Goal: Task Accomplishment & Management: Use online tool/utility

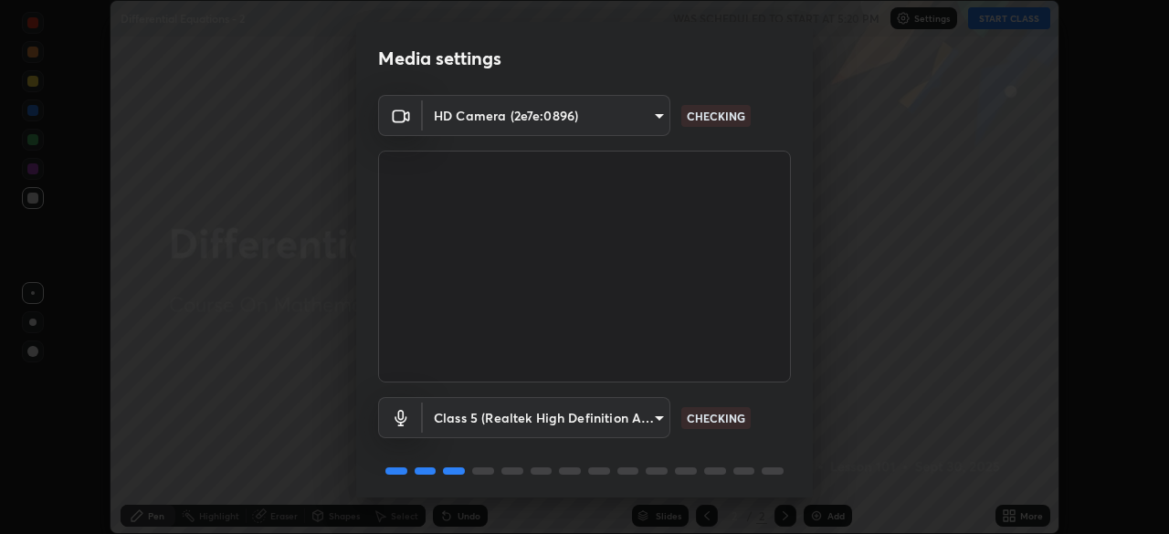
scroll to position [65, 0]
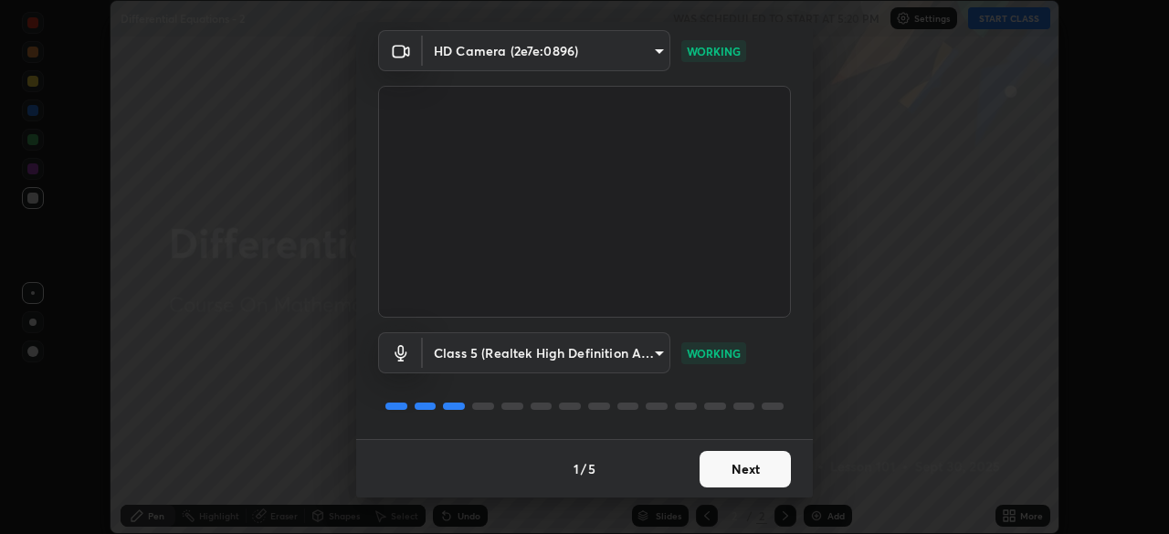
click at [715, 476] on button "Next" at bounding box center [745, 469] width 91 height 37
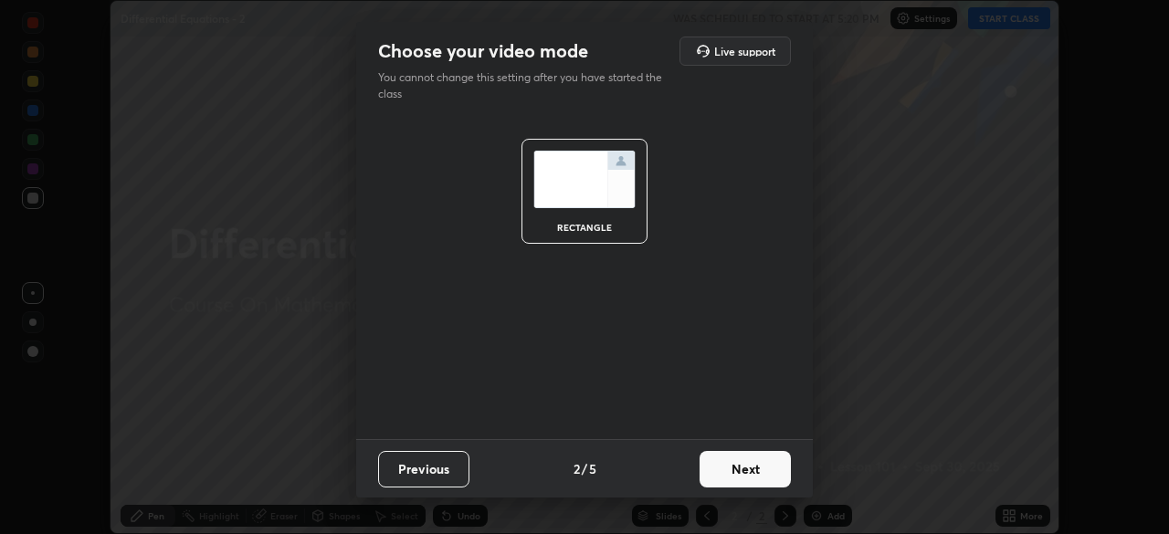
scroll to position [0, 0]
click at [715, 476] on button "Next" at bounding box center [745, 469] width 91 height 37
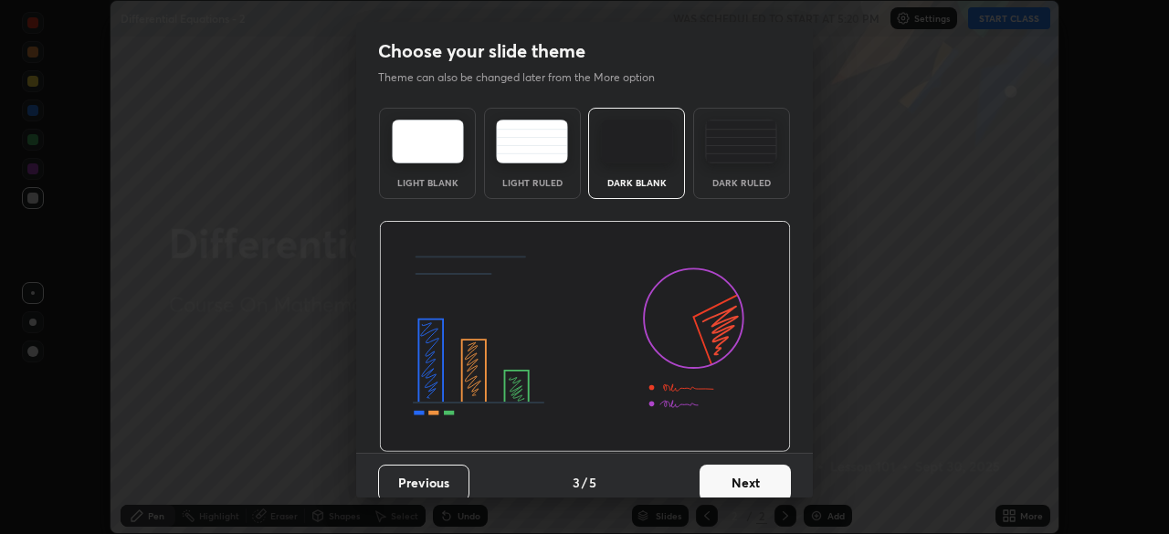
click at [715, 476] on button "Next" at bounding box center [745, 483] width 91 height 37
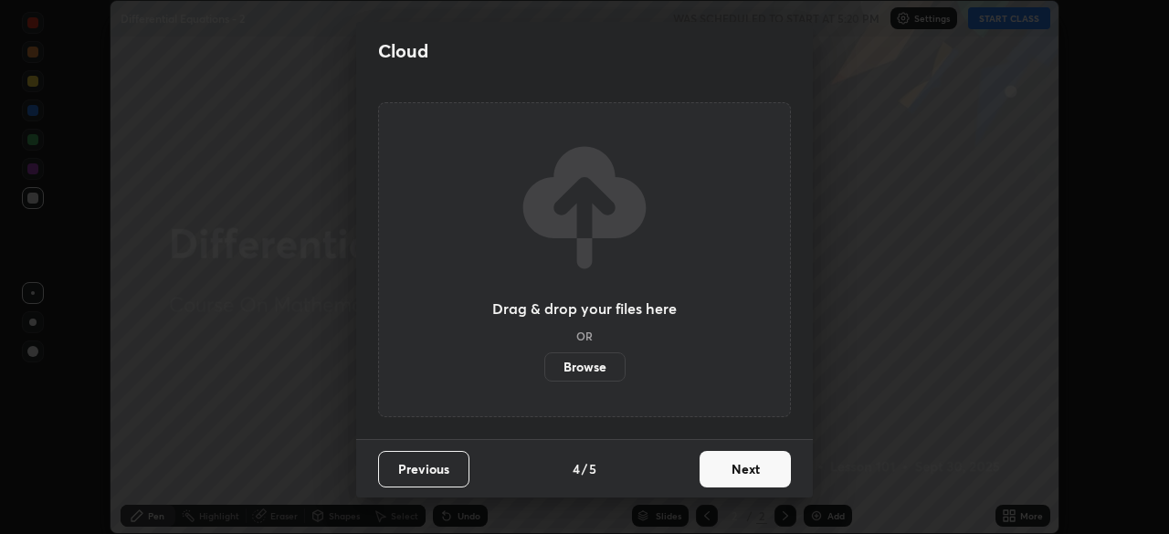
click at [718, 480] on button "Next" at bounding box center [745, 469] width 91 height 37
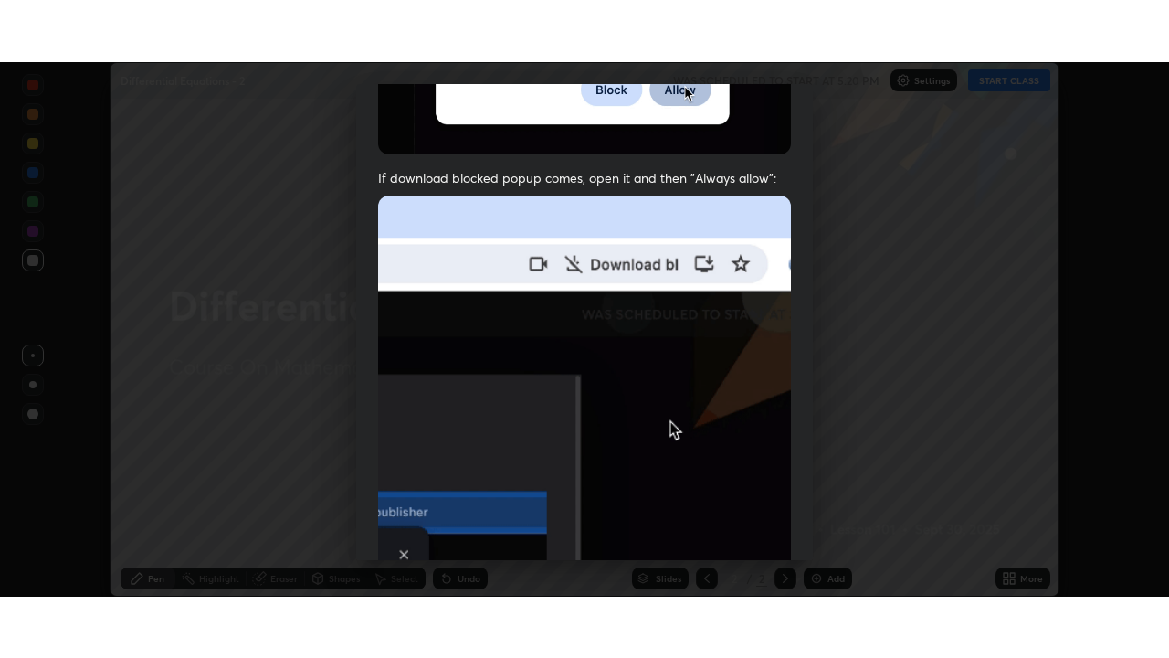
scroll to position [438, 0]
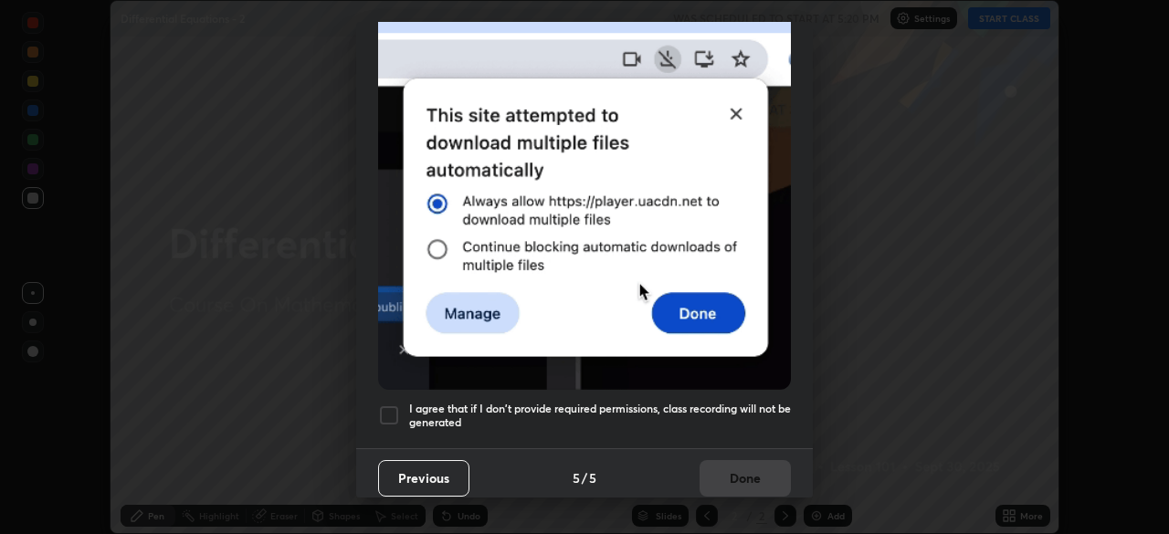
click at [387, 405] on div at bounding box center [389, 416] width 22 height 22
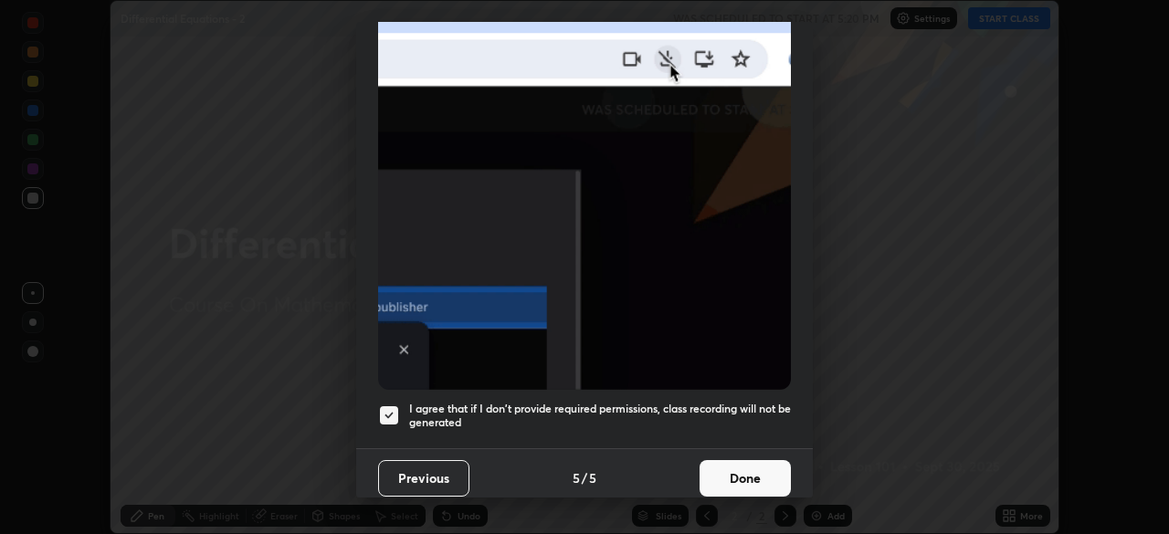
click at [740, 475] on button "Done" at bounding box center [745, 478] width 91 height 37
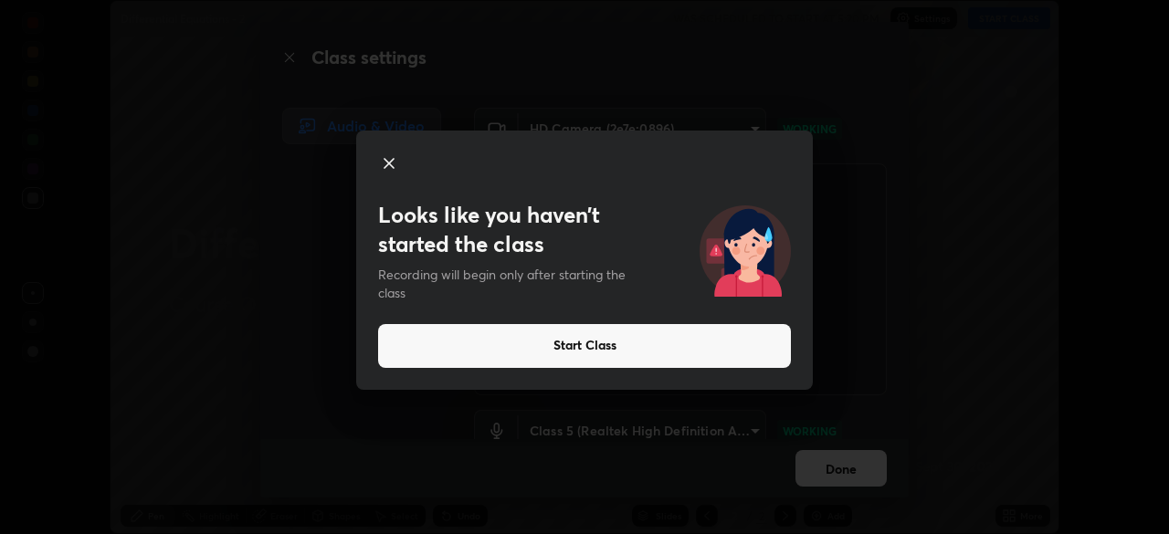
click at [650, 353] on button "Start Class" at bounding box center [584, 346] width 413 height 44
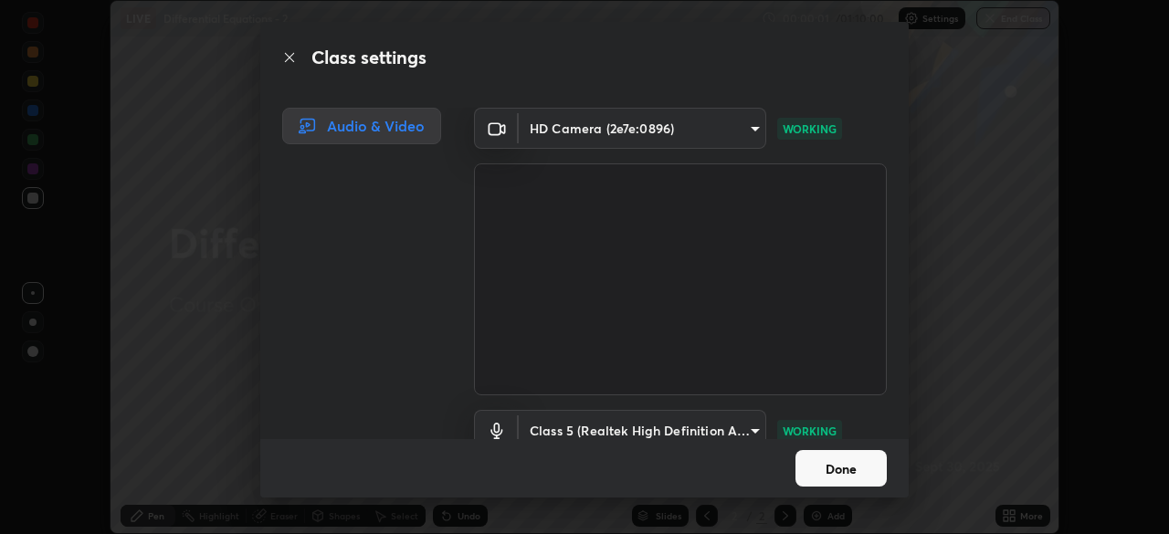
click at [832, 469] on button "Done" at bounding box center [841, 468] width 91 height 37
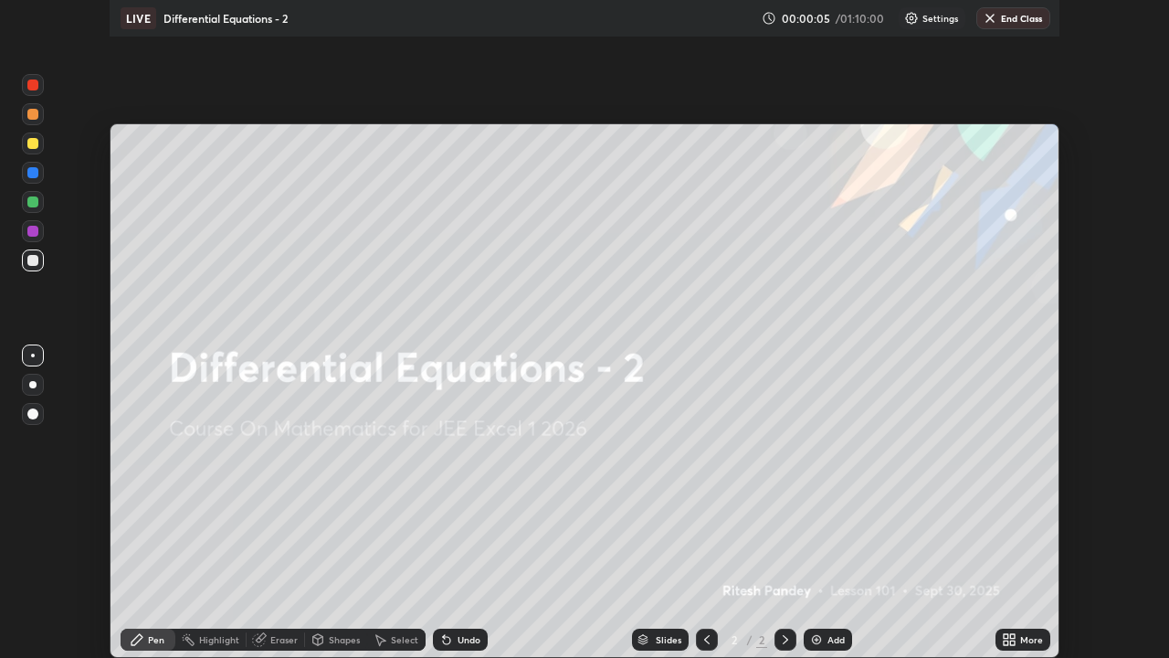
scroll to position [658, 1169]
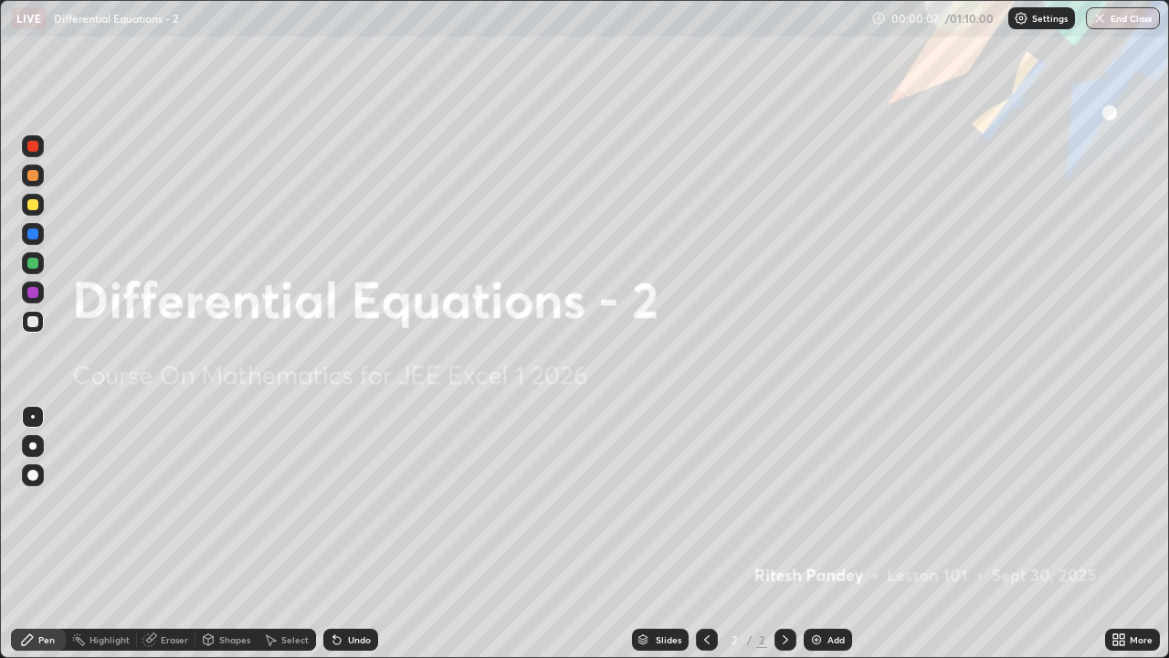
click at [819, 533] on img at bounding box center [816, 639] width 15 height 15
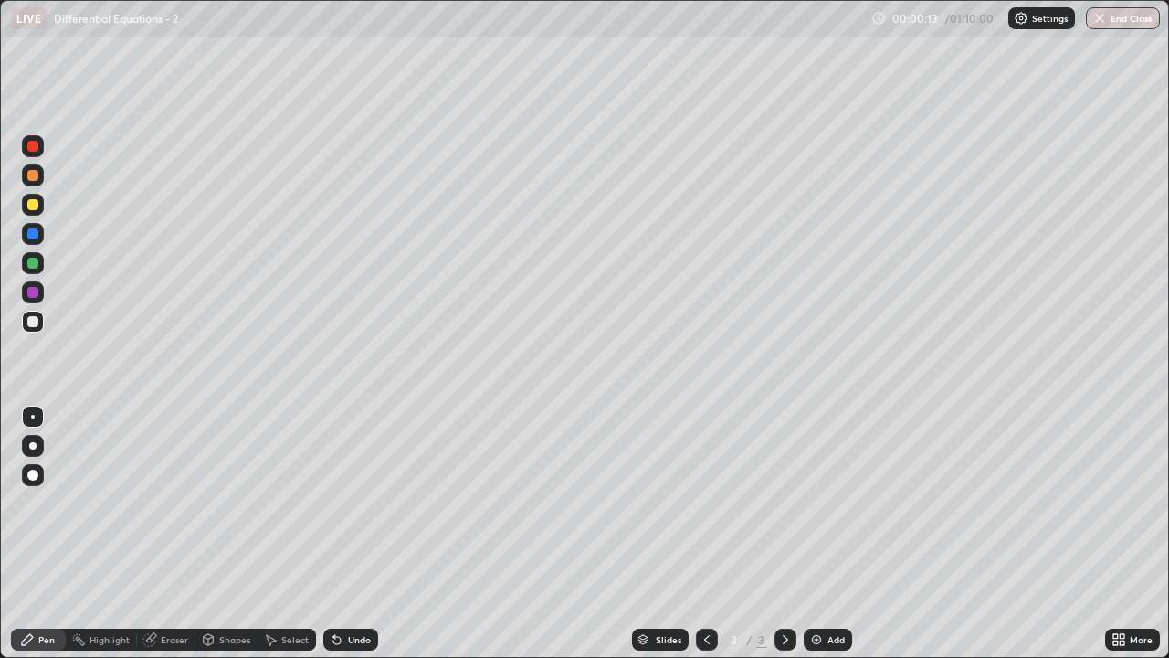
click at [31, 206] on div at bounding box center [32, 204] width 11 height 11
click at [34, 322] on div at bounding box center [32, 321] width 11 height 11
click at [98, 533] on div "Highlight" at bounding box center [101, 639] width 71 height 22
click at [828, 533] on div "Add" at bounding box center [836, 639] width 17 height 9
click at [342, 533] on icon at bounding box center [337, 639] width 15 height 15
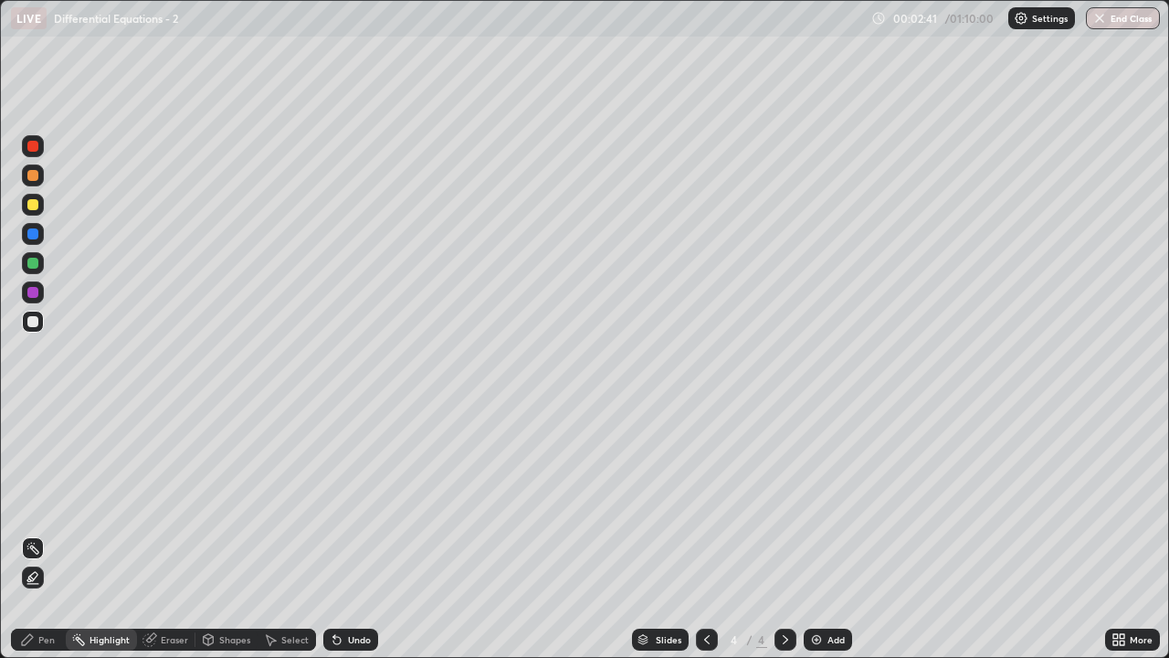
click at [41, 533] on div "Pen" at bounding box center [46, 639] width 16 height 9
click at [353, 533] on div "Undo" at bounding box center [359, 639] width 23 height 9
click at [232, 533] on div "Shapes" at bounding box center [234, 639] width 31 height 9
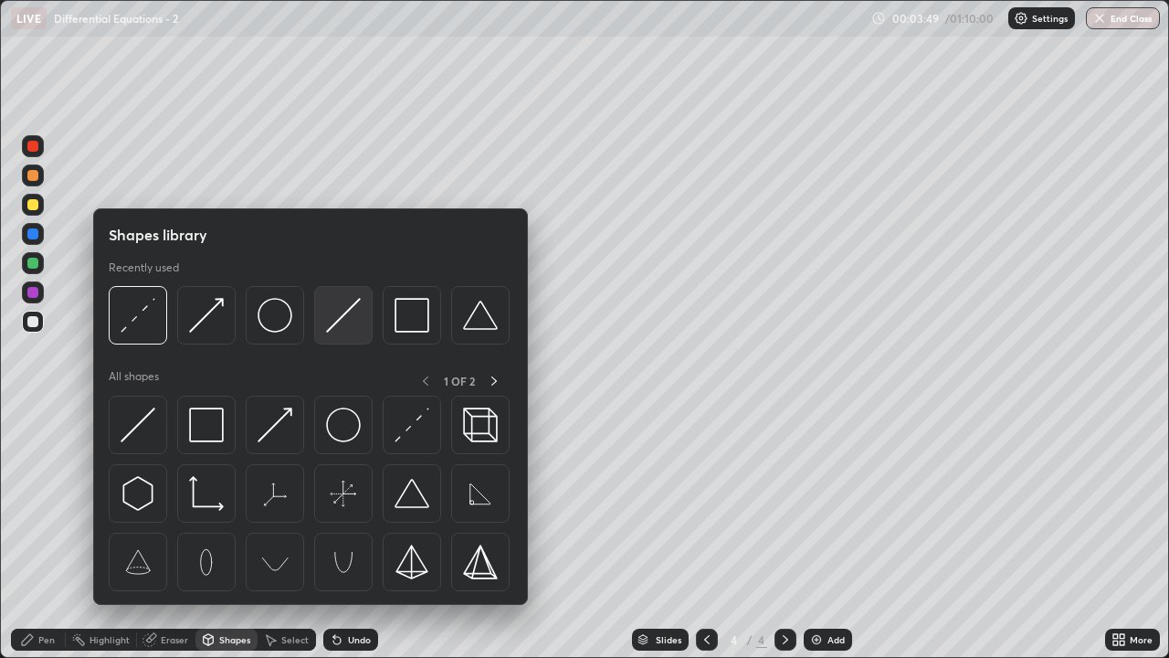
click at [334, 329] on img at bounding box center [343, 315] width 35 height 35
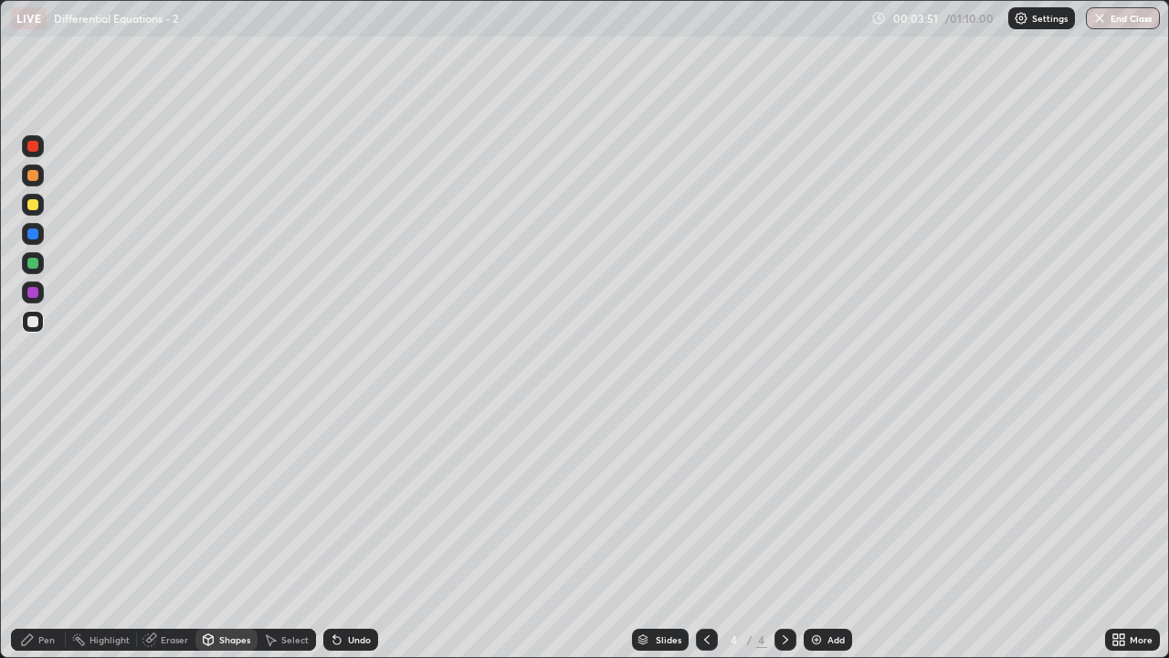
click at [36, 206] on div at bounding box center [32, 204] width 11 height 11
click at [338, 533] on icon at bounding box center [337, 639] width 15 height 15
click at [37, 533] on div "Pen" at bounding box center [38, 639] width 55 height 22
click at [31, 325] on div at bounding box center [32, 321] width 11 height 11
click at [358, 533] on div "Undo" at bounding box center [359, 639] width 23 height 9
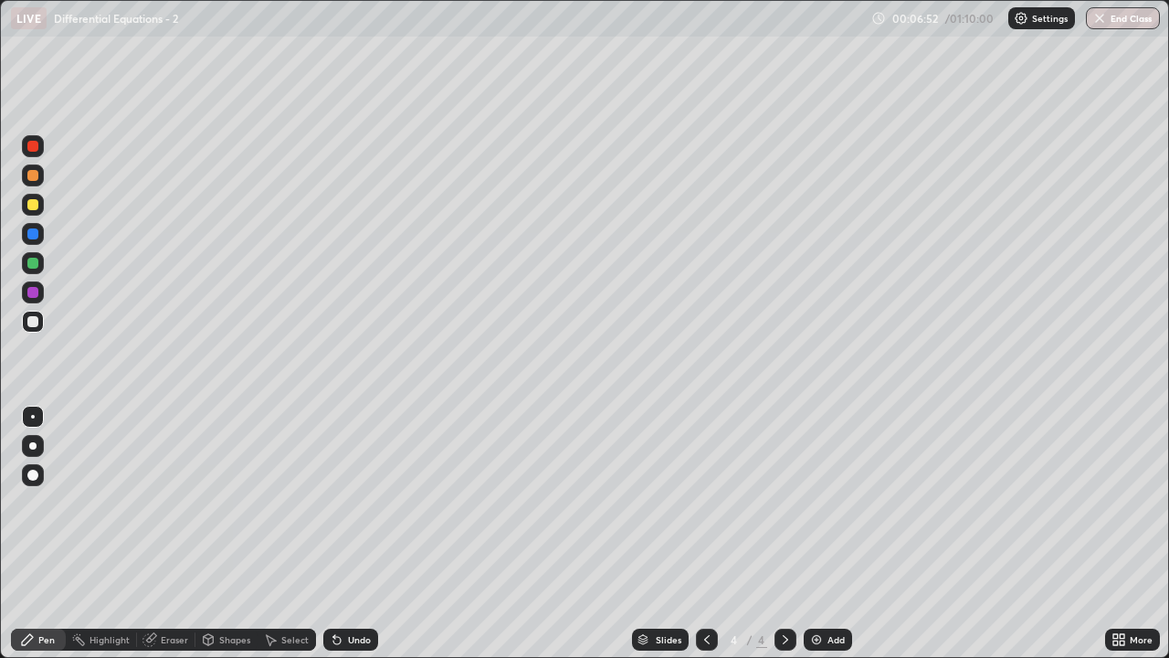
click at [219, 533] on div "Shapes" at bounding box center [234, 639] width 31 height 9
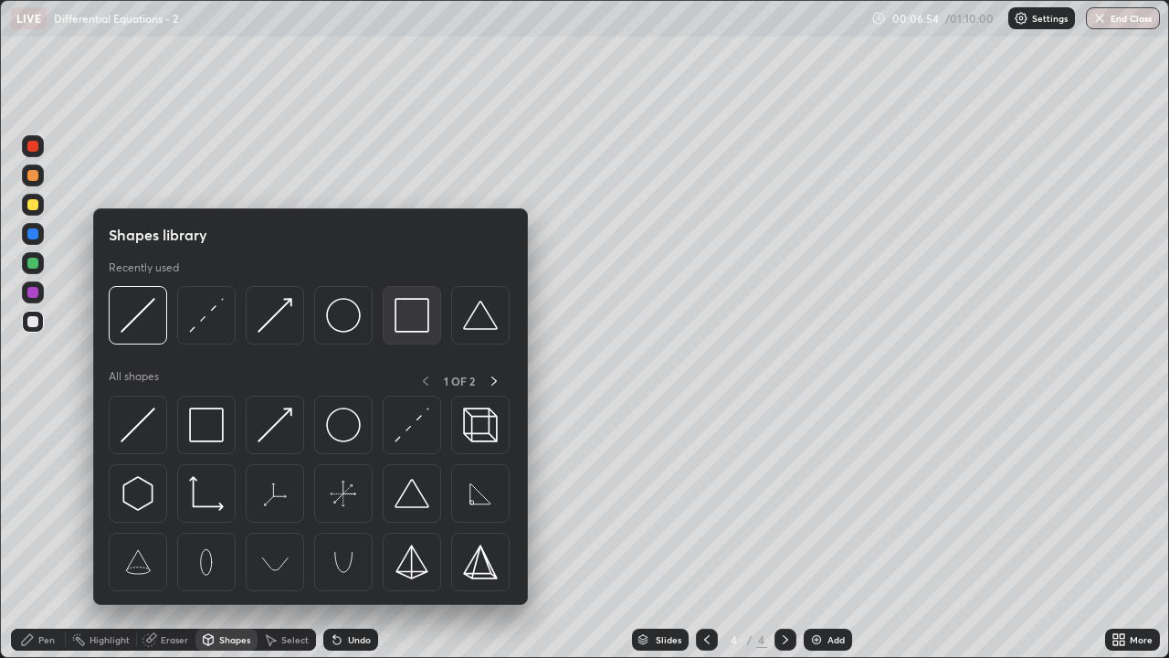
click at [409, 320] on img at bounding box center [412, 315] width 35 height 35
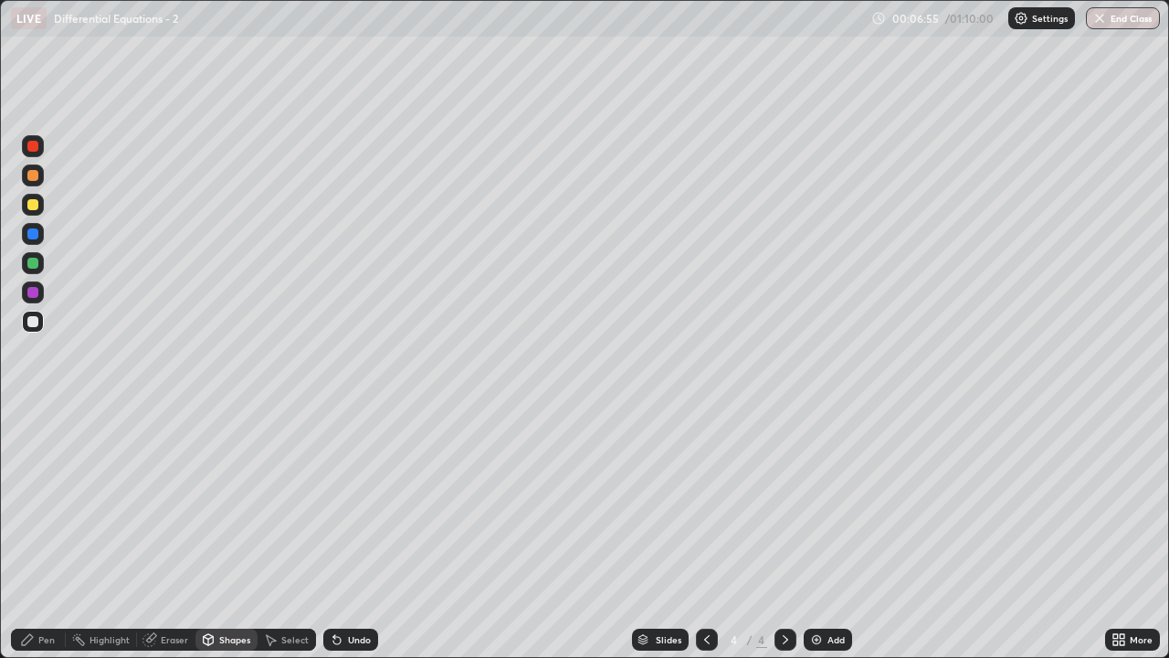
click at [32, 206] on div at bounding box center [32, 204] width 11 height 11
click at [48, 533] on div "Pen" at bounding box center [46, 639] width 16 height 9
click at [33, 321] on div at bounding box center [32, 321] width 11 height 11
click at [355, 533] on div "Undo" at bounding box center [359, 639] width 23 height 9
click at [351, 533] on div "Undo" at bounding box center [359, 639] width 23 height 9
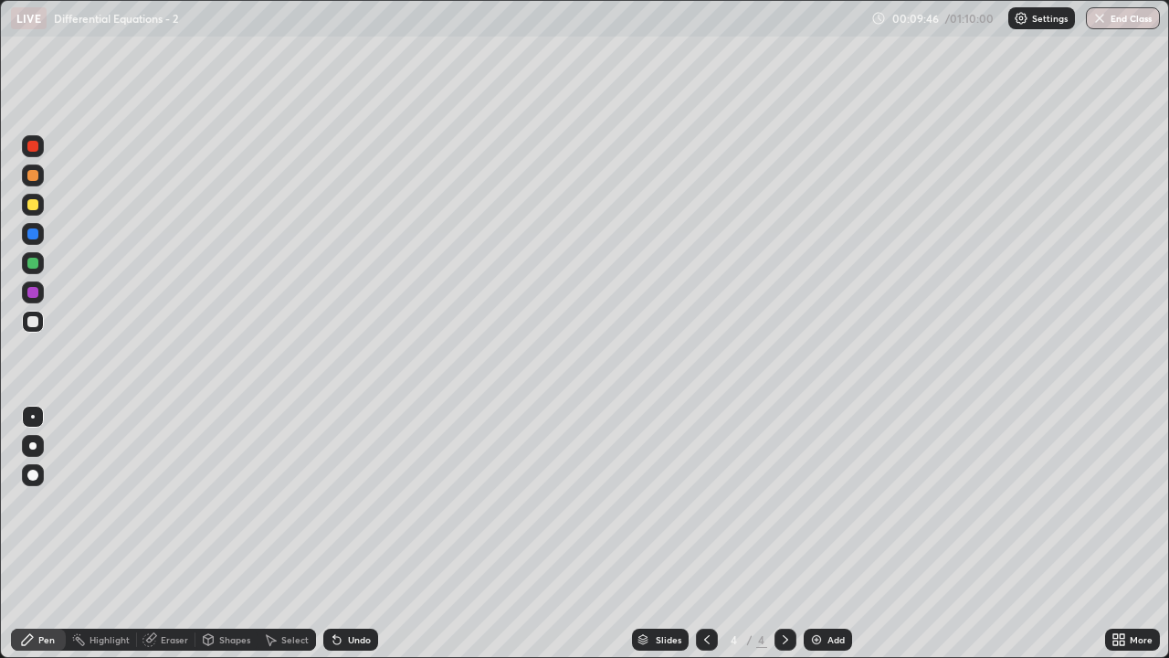
click at [226, 533] on div "Shapes" at bounding box center [226, 639] width 62 height 22
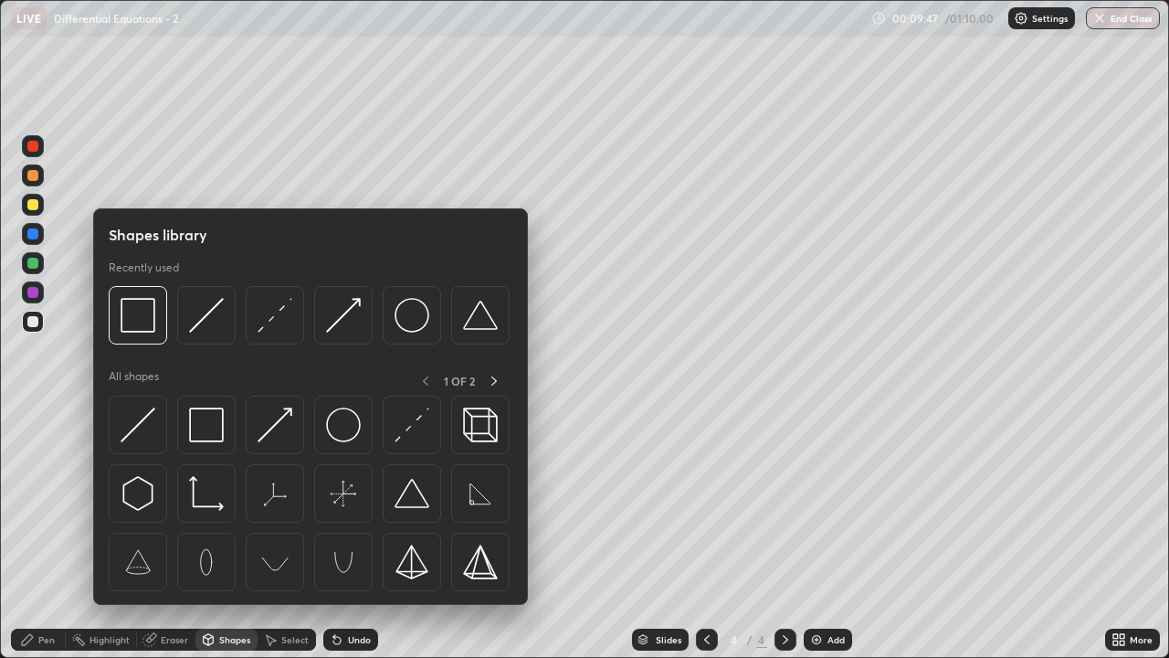
click at [34, 208] on div at bounding box center [32, 204] width 11 height 11
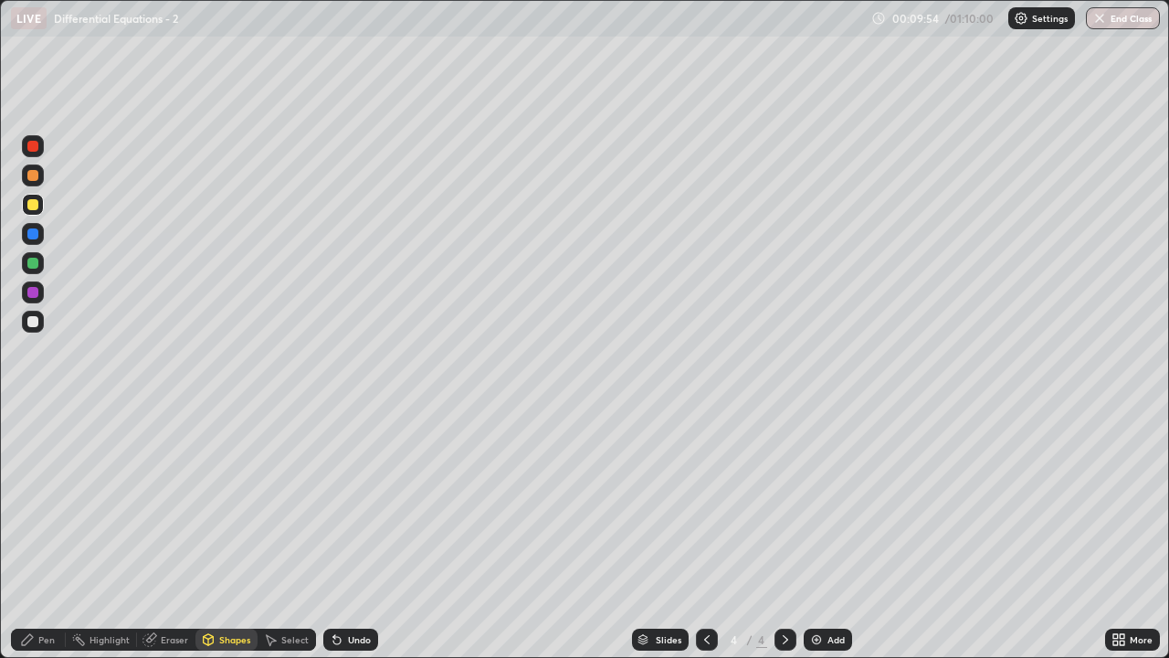
click at [44, 533] on div "Pen" at bounding box center [46, 639] width 16 height 9
click at [28, 326] on div at bounding box center [32, 321] width 11 height 11
click at [217, 533] on div "Shapes" at bounding box center [226, 639] width 62 height 22
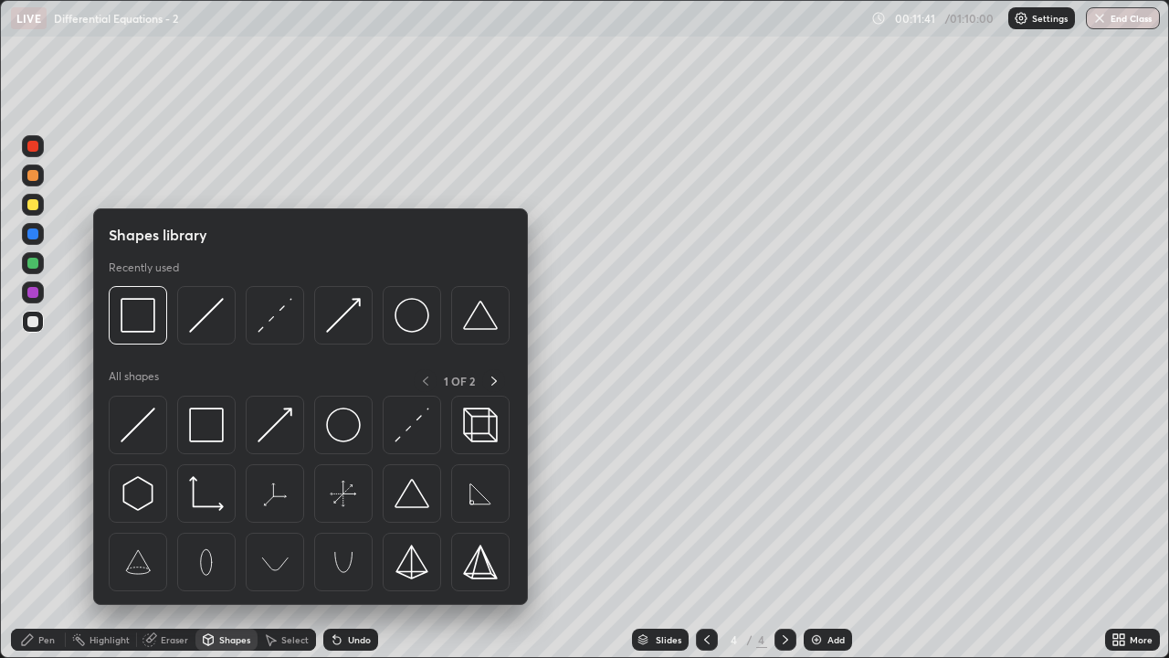
click at [31, 207] on div at bounding box center [32, 204] width 11 height 11
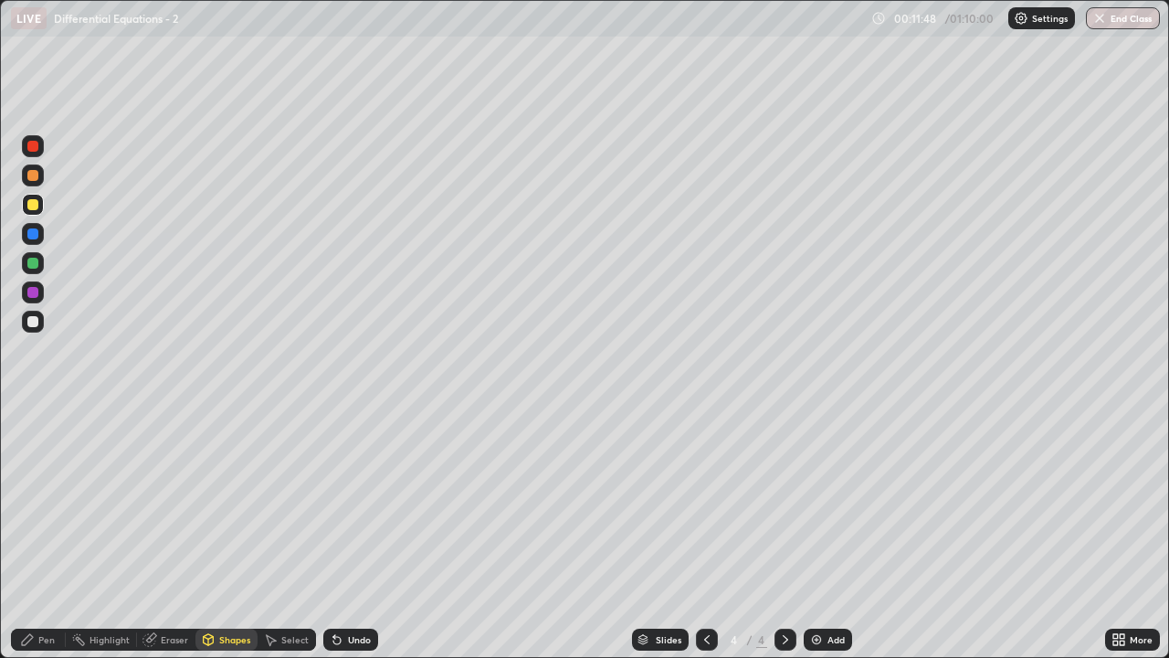
click at [351, 533] on div "Undo" at bounding box center [350, 639] width 55 height 22
click at [26, 533] on icon at bounding box center [27, 639] width 15 height 15
click at [828, 533] on div "Add" at bounding box center [836, 639] width 17 height 9
click at [37, 323] on div at bounding box center [32, 321] width 11 height 11
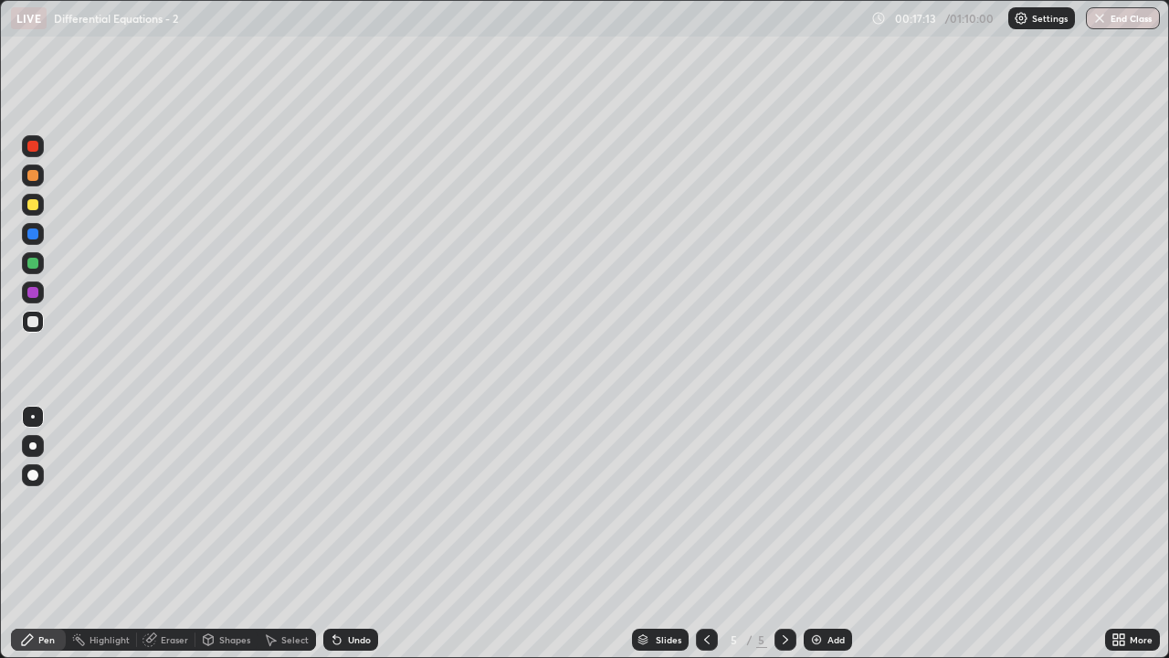
click at [837, 533] on div "Add" at bounding box center [828, 639] width 48 height 22
click at [34, 209] on div at bounding box center [32, 204] width 11 height 11
click at [35, 322] on div at bounding box center [32, 321] width 11 height 11
click at [354, 533] on div "Undo" at bounding box center [359, 639] width 23 height 9
click at [351, 533] on div "Undo" at bounding box center [359, 639] width 23 height 9
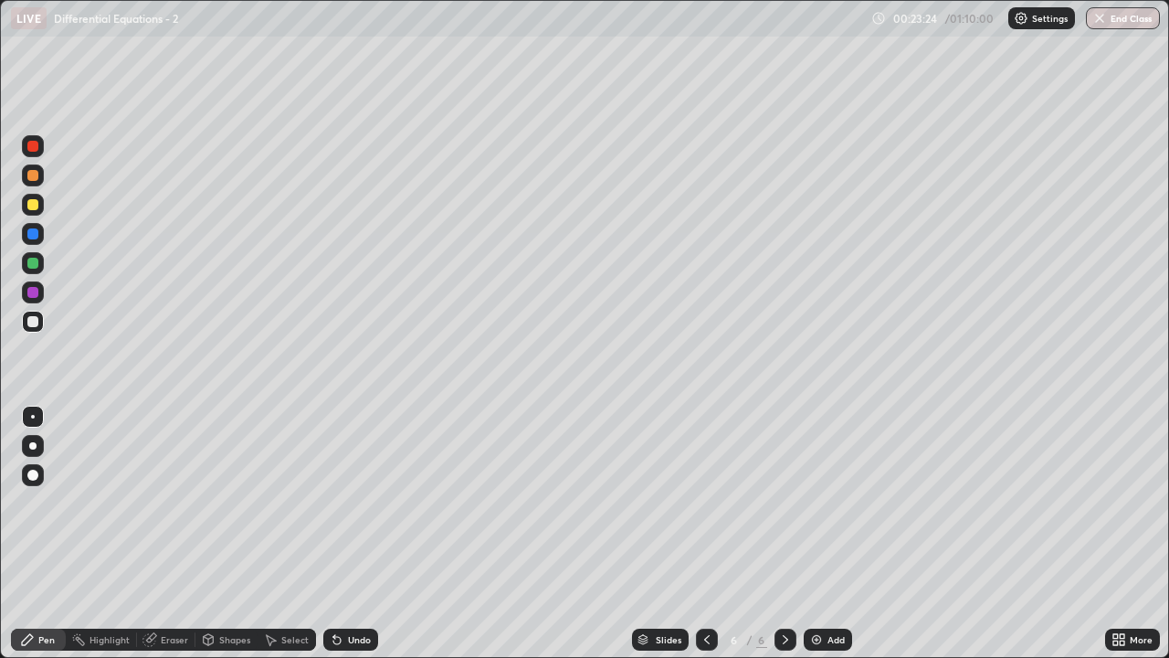
click at [348, 533] on div "Undo" at bounding box center [359, 639] width 23 height 9
click at [829, 533] on div "Add" at bounding box center [828, 639] width 48 height 22
click at [30, 204] on div at bounding box center [32, 204] width 11 height 11
click at [33, 322] on div at bounding box center [32, 321] width 11 height 11
click at [37, 205] on div at bounding box center [32, 204] width 11 height 11
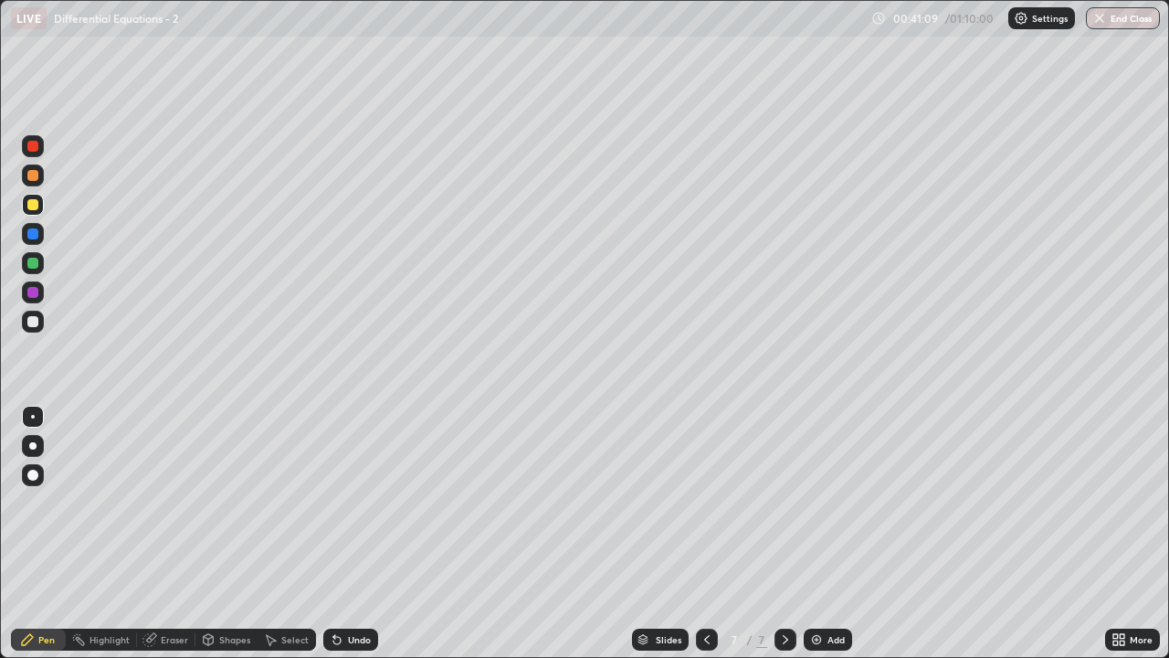
click at [30, 325] on div at bounding box center [32, 321] width 11 height 11
click at [828, 533] on div "Add" at bounding box center [828, 639] width 48 height 22
click at [705, 533] on icon at bounding box center [707, 639] width 15 height 15
click at [786, 533] on icon at bounding box center [785, 639] width 15 height 15
click at [705, 533] on icon at bounding box center [707, 639] width 15 height 15
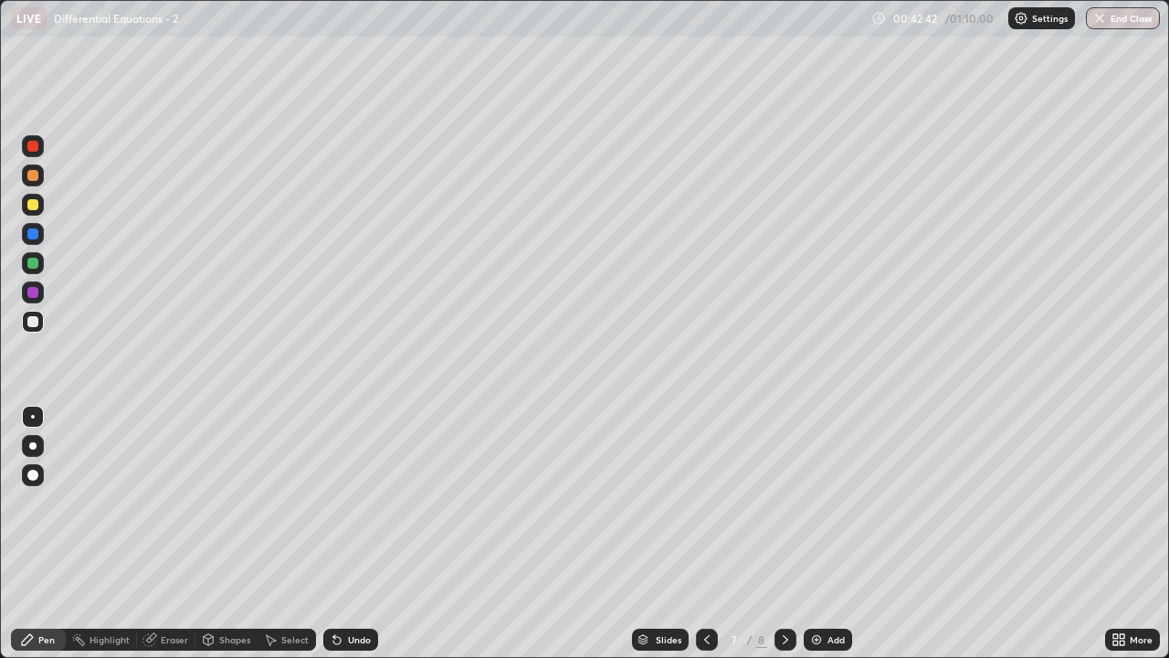
click at [784, 533] on icon at bounding box center [785, 639] width 15 height 15
click at [706, 533] on icon at bounding box center [707, 639] width 15 height 15
click at [785, 533] on icon at bounding box center [785, 639] width 15 height 15
click at [706, 533] on icon at bounding box center [706, 639] width 5 height 9
click at [783, 533] on icon at bounding box center [785, 639] width 15 height 15
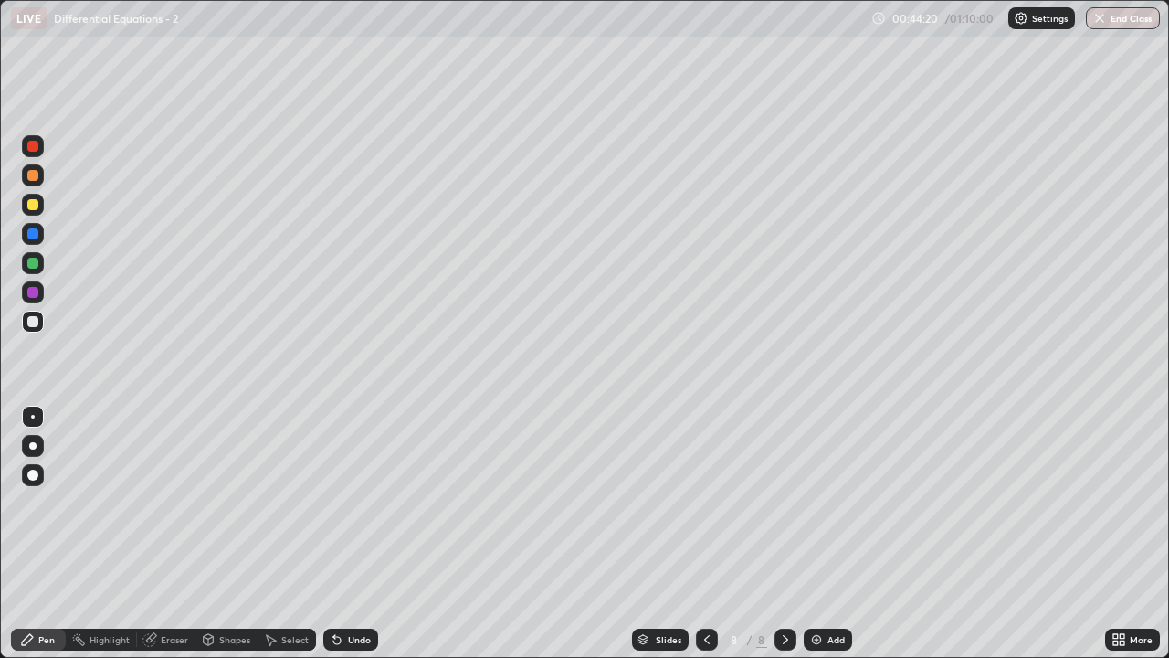
click at [705, 533] on icon at bounding box center [707, 639] width 15 height 15
click at [785, 533] on icon at bounding box center [785, 639] width 15 height 15
click at [704, 533] on icon at bounding box center [707, 639] width 15 height 15
click at [784, 533] on icon at bounding box center [785, 639] width 15 height 15
click at [34, 206] on div at bounding box center [32, 204] width 11 height 11
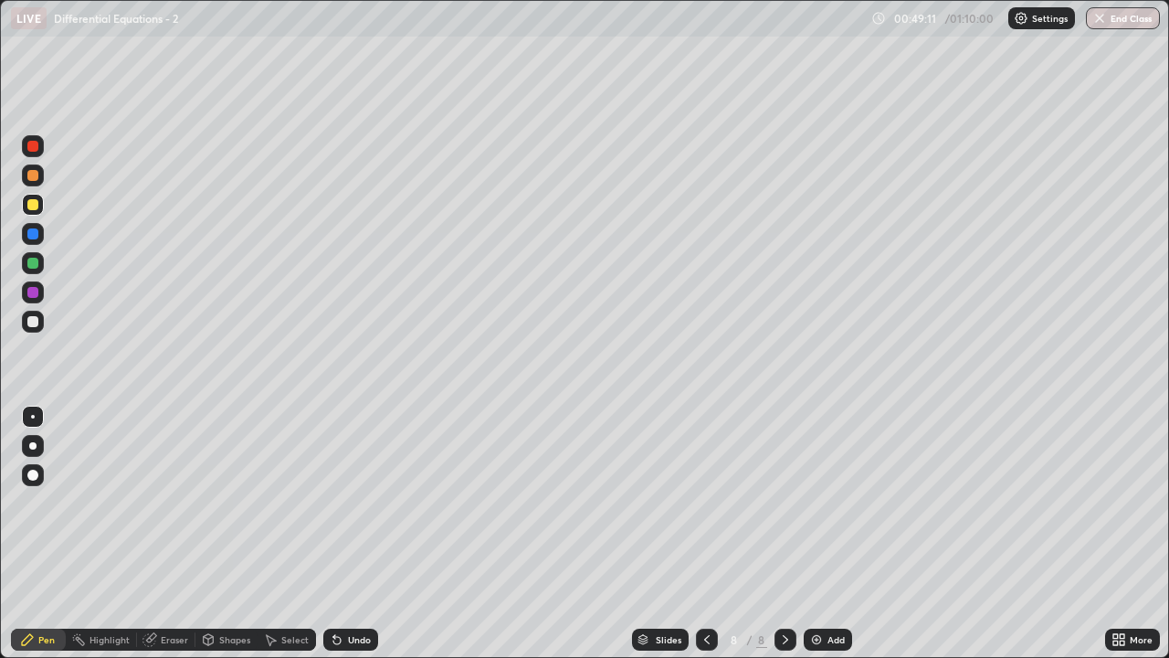
click at [33, 322] on div at bounding box center [32, 321] width 11 height 11
click at [352, 533] on div "Undo" at bounding box center [359, 639] width 23 height 9
click at [348, 533] on div "Undo" at bounding box center [359, 639] width 23 height 9
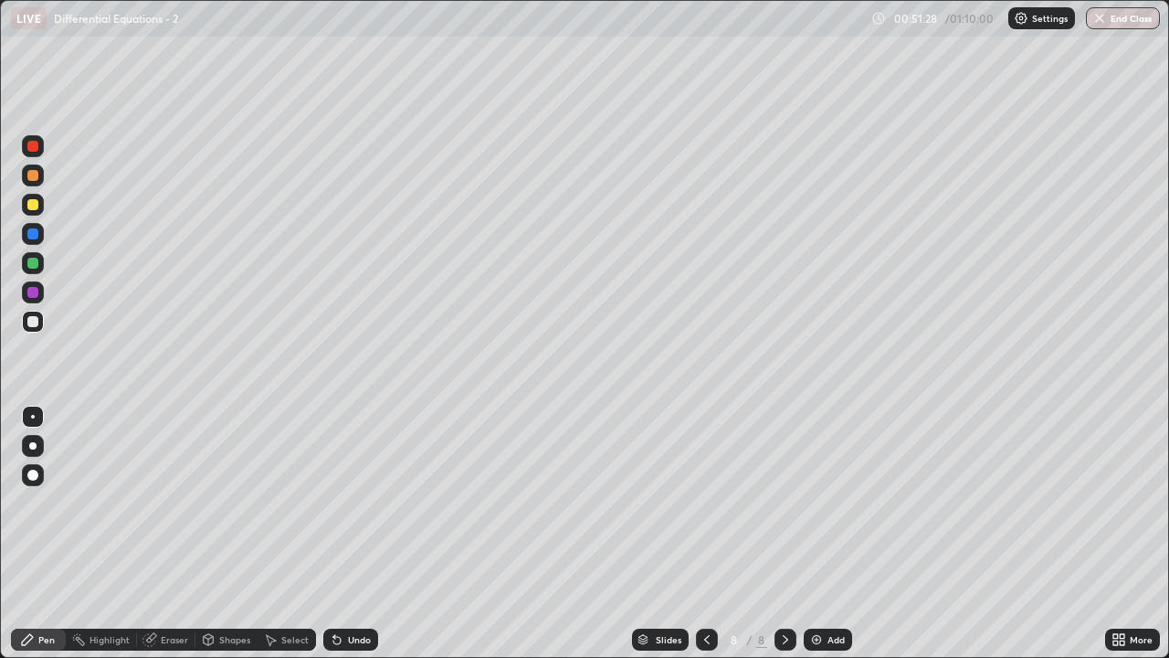
click at [349, 533] on div "Undo" at bounding box center [359, 639] width 23 height 9
click at [358, 533] on div "Undo" at bounding box center [359, 639] width 23 height 9
click at [820, 533] on div "Add" at bounding box center [828, 639] width 48 height 22
click at [37, 203] on div at bounding box center [32, 204] width 11 height 11
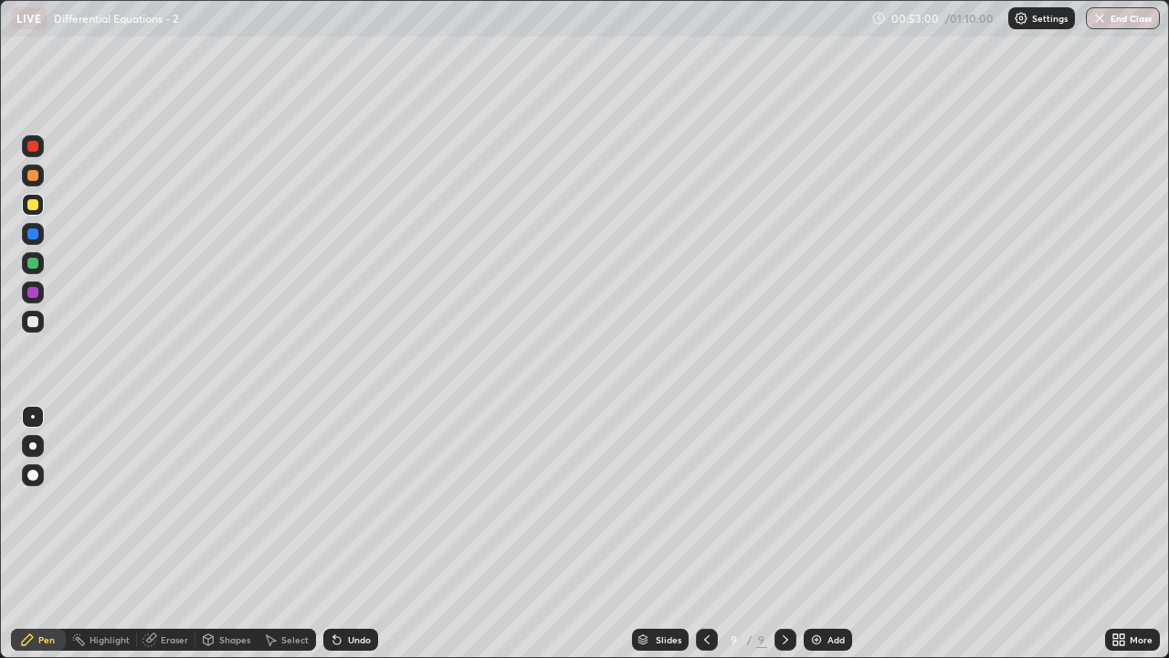
click at [360, 533] on div "Undo" at bounding box center [350, 639] width 55 height 22
click at [354, 533] on div "Undo" at bounding box center [350, 639] width 55 height 22
click at [334, 533] on icon at bounding box center [336, 640] width 7 height 7
click at [35, 325] on div at bounding box center [32, 321] width 11 height 11
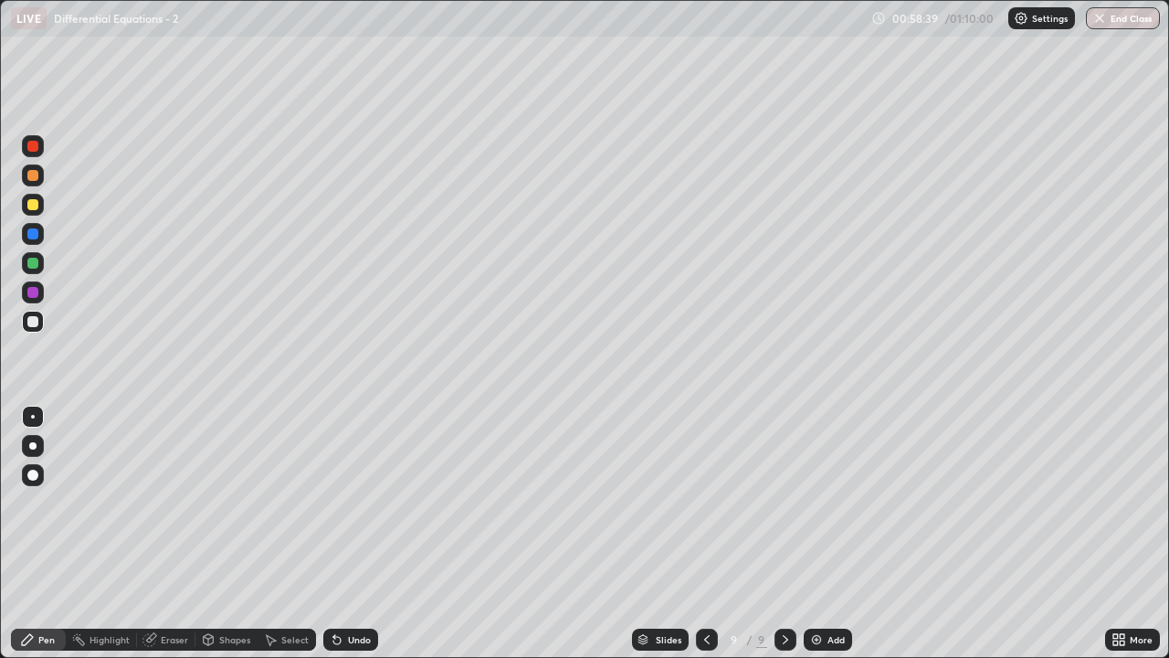
click at [174, 533] on div "Eraser" at bounding box center [174, 639] width 27 height 9
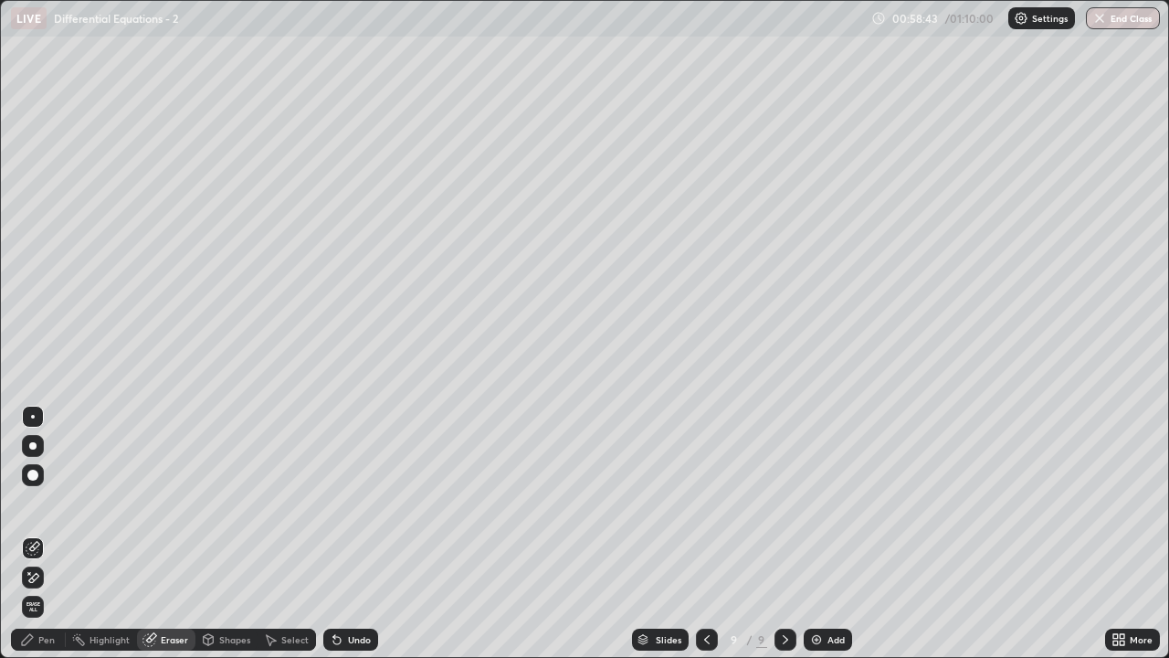
click at [61, 533] on div "Pen" at bounding box center [38, 639] width 55 height 22
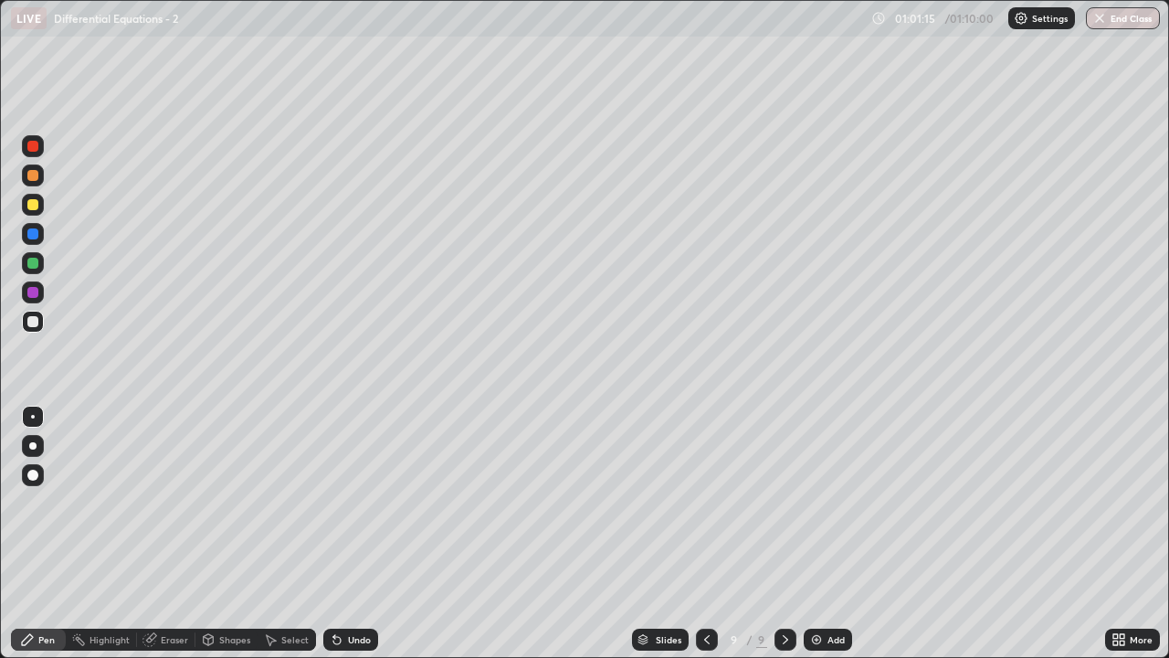
click at [1112, 17] on button "End Class" at bounding box center [1123, 18] width 74 height 22
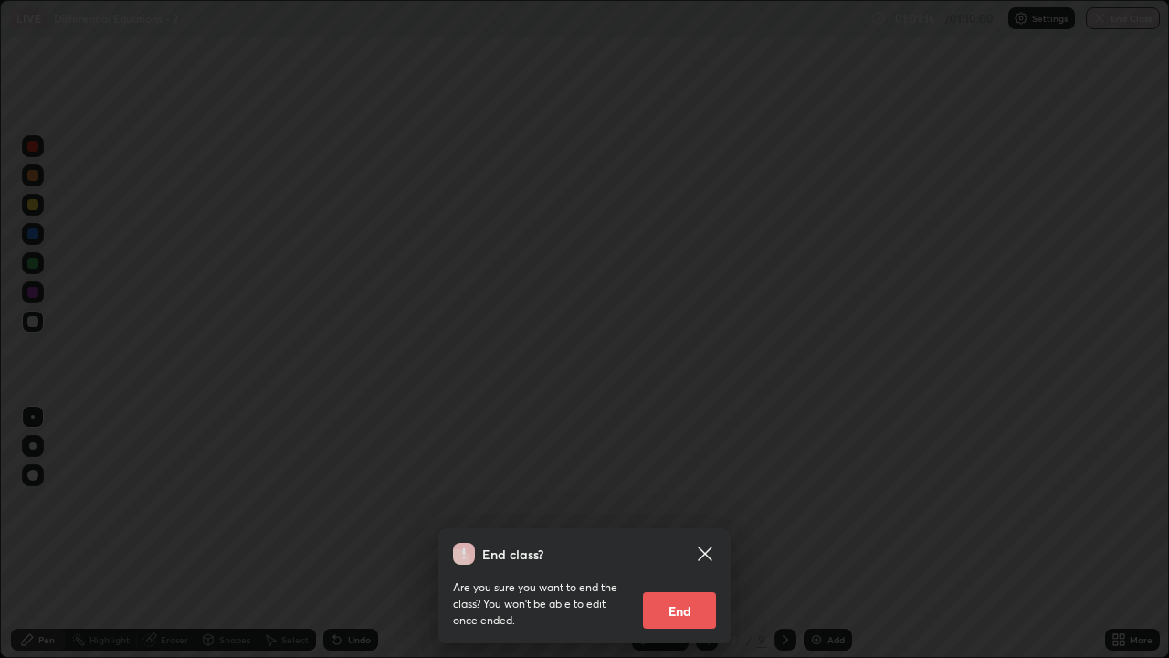
click at [670, 533] on button "End" at bounding box center [679, 610] width 73 height 37
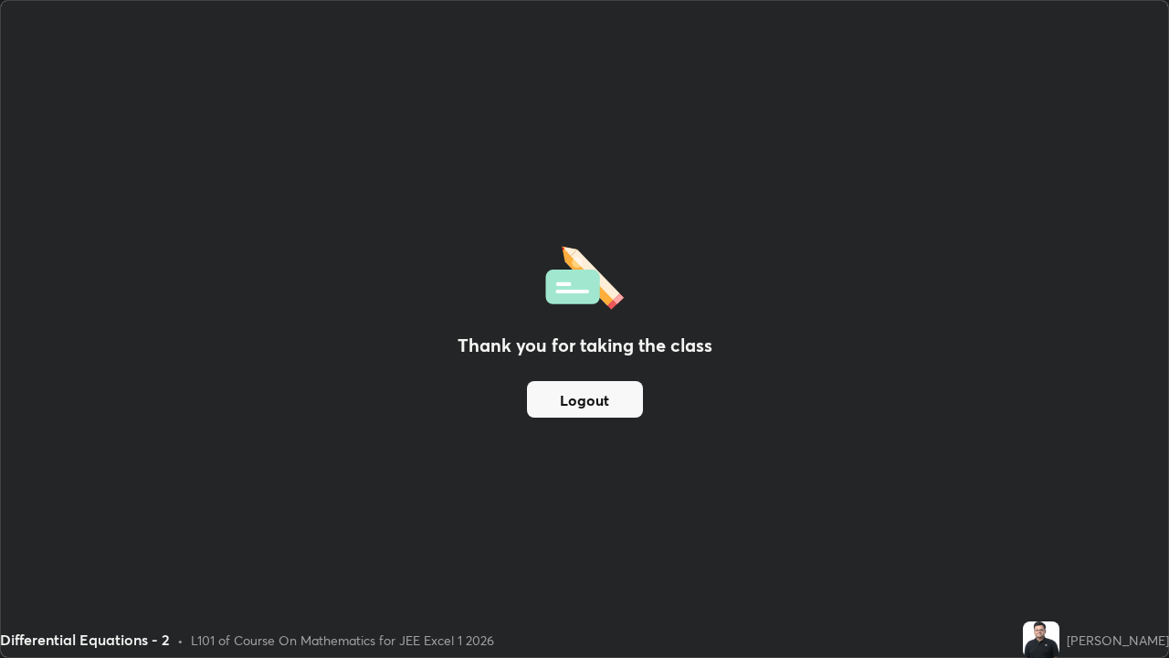
click at [615, 396] on button "Logout" at bounding box center [585, 399] width 116 height 37
